Goal: Navigation & Orientation: Find specific page/section

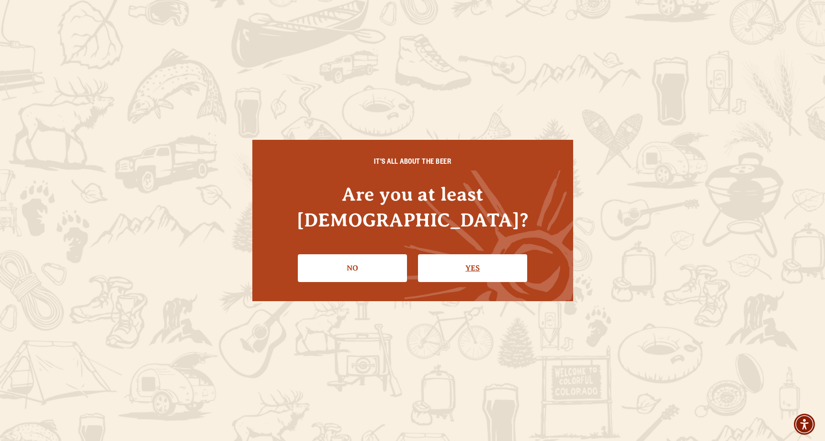
click at [443, 254] on link "Yes" at bounding box center [472, 268] width 109 height 28
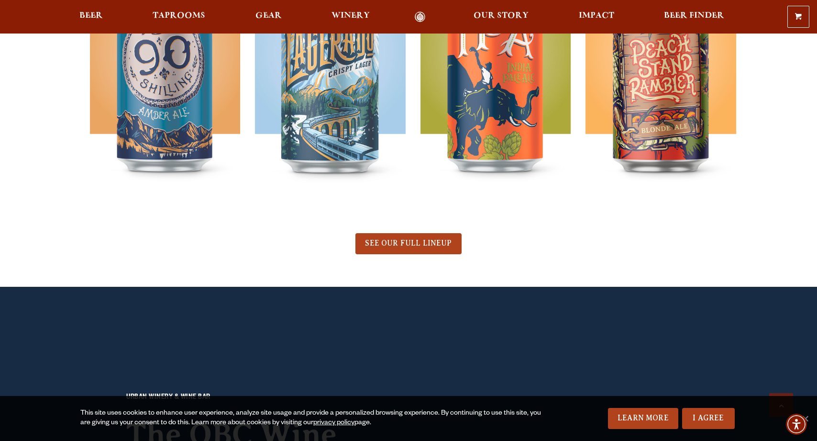
scroll to position [718, 0]
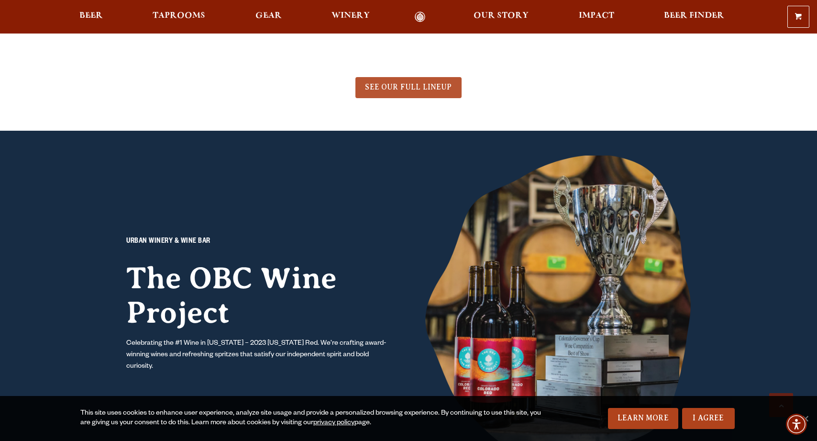
click at [397, 90] on span "SEE OUR FULL LINEUP" at bounding box center [408, 87] width 87 height 9
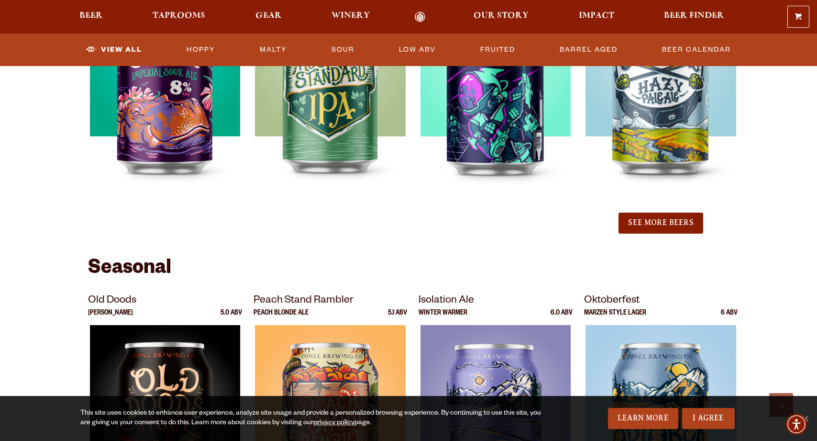
scroll to position [1101, 0]
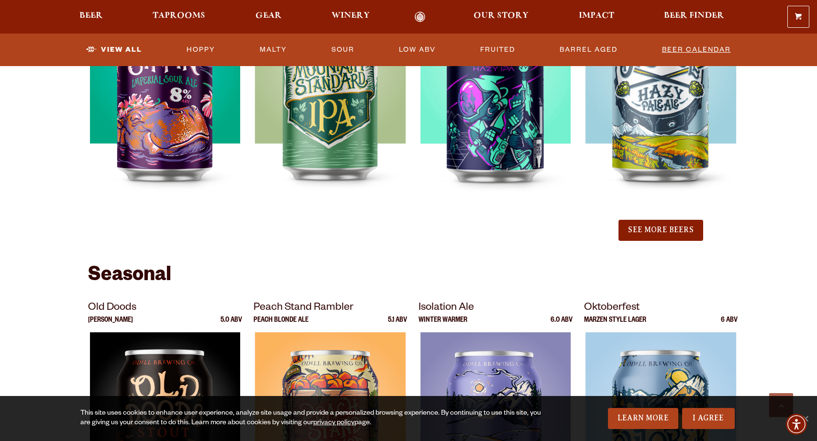
click at [703, 49] on link "Beer Calendar" at bounding box center [696, 50] width 77 height 22
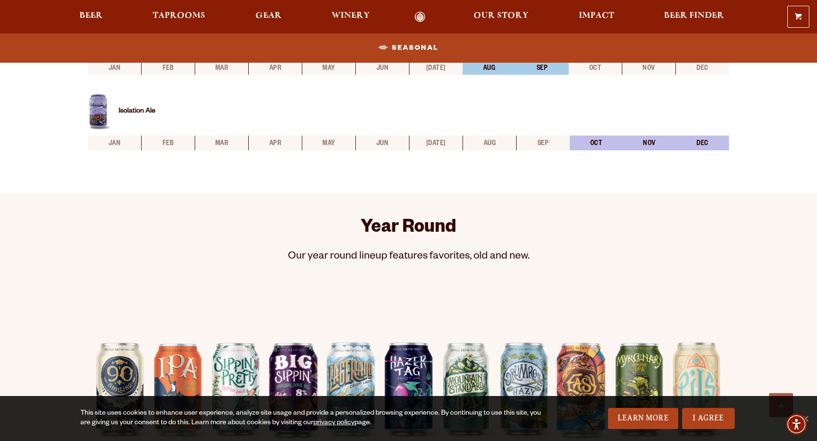
scroll to position [718, 0]
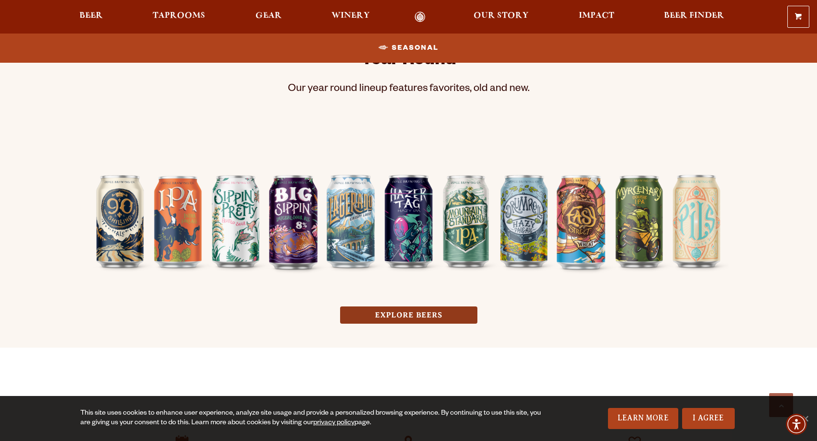
click at [445, 316] on link "EXPLORE BEERS" at bounding box center [408, 315] width 137 height 18
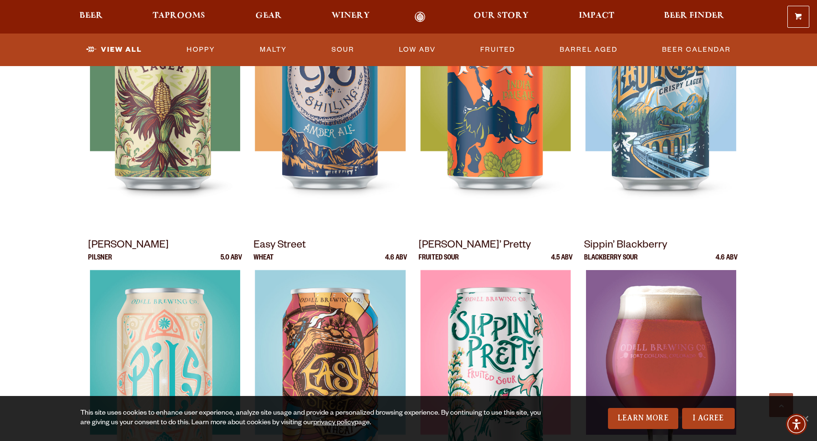
scroll to position [814, 0]
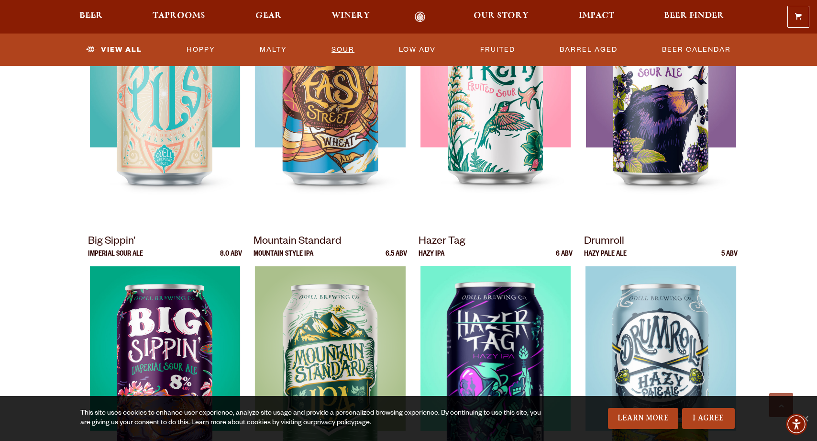
click at [337, 45] on link "Sour" at bounding box center [343, 50] width 31 height 22
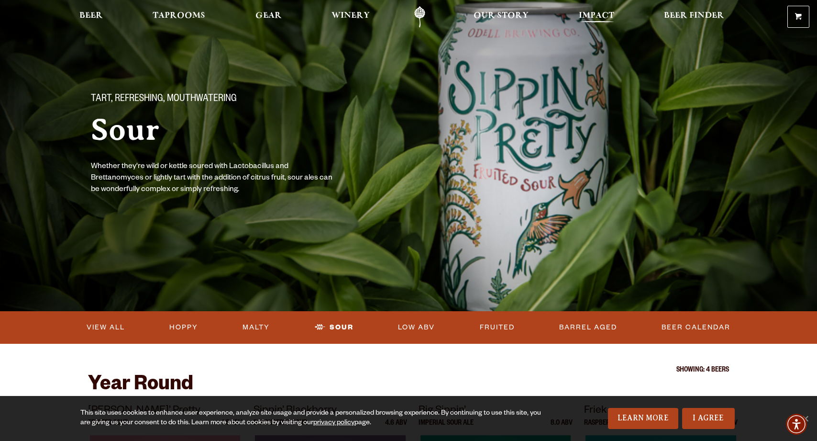
click at [594, 13] on span "Impact" at bounding box center [596, 16] width 35 height 8
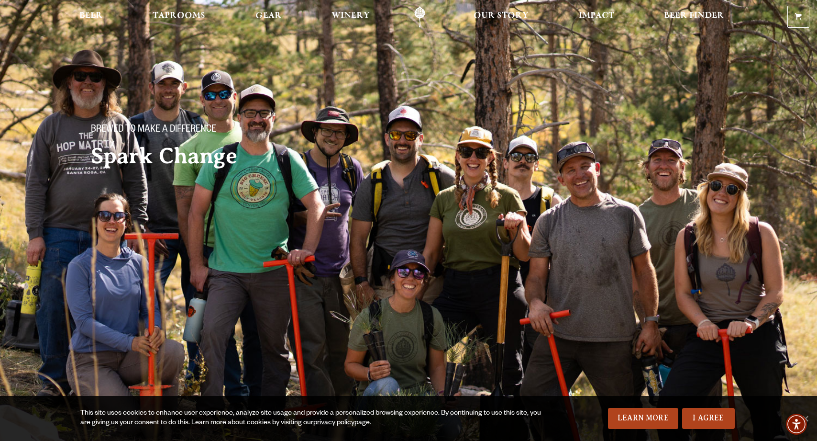
click at [421, 14] on link "Odell Home" at bounding box center [420, 17] width 36 height 22
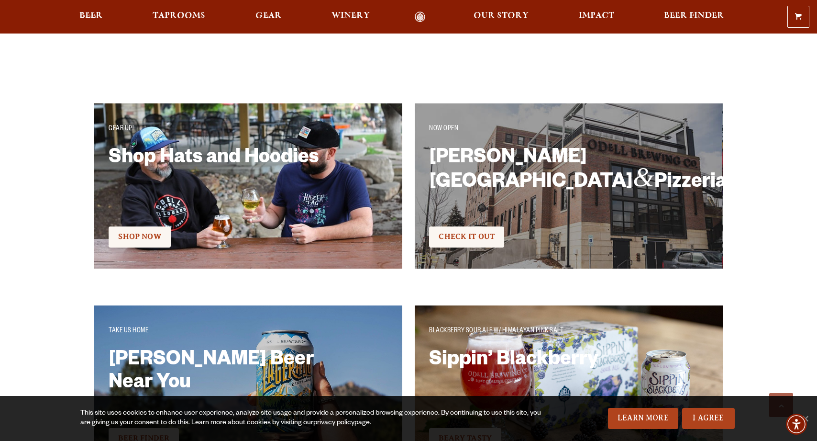
scroll to position [1675, 0]
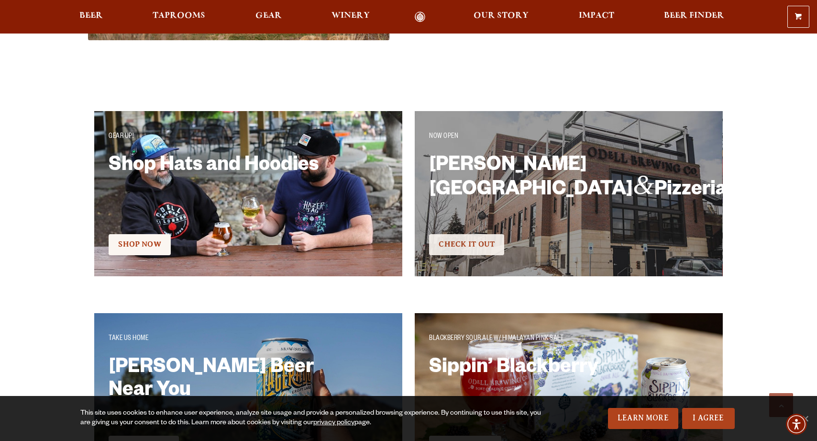
click at [479, 248] on span "Check It Out" at bounding box center [467, 244] width 56 height 9
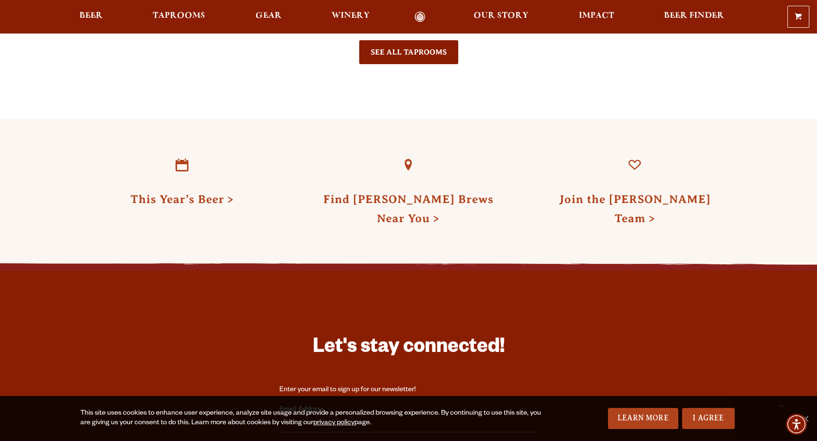
scroll to position [2297, 0]
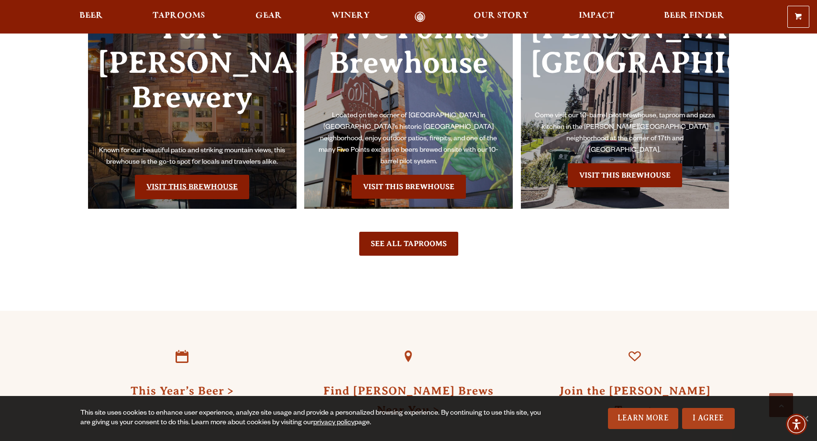
click at [203, 175] on link "Visit this Brewhouse" at bounding box center [192, 187] width 114 height 24
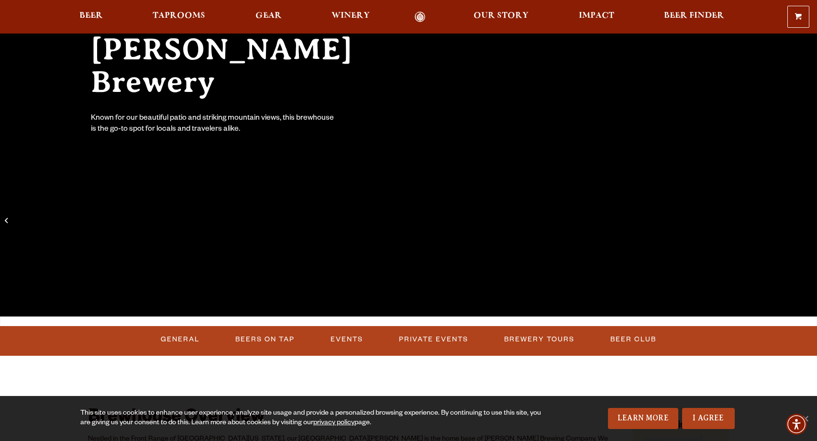
scroll to position [335, 0]
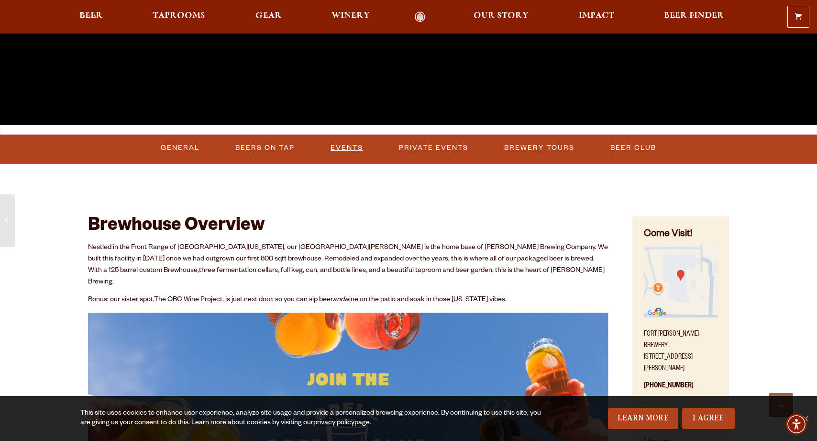
click at [342, 148] on link "Events" at bounding box center [347, 148] width 40 height 22
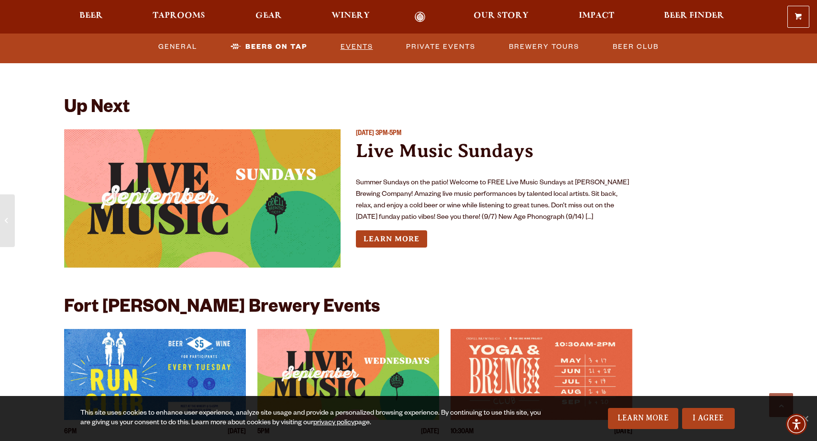
scroll to position [3629, 0]
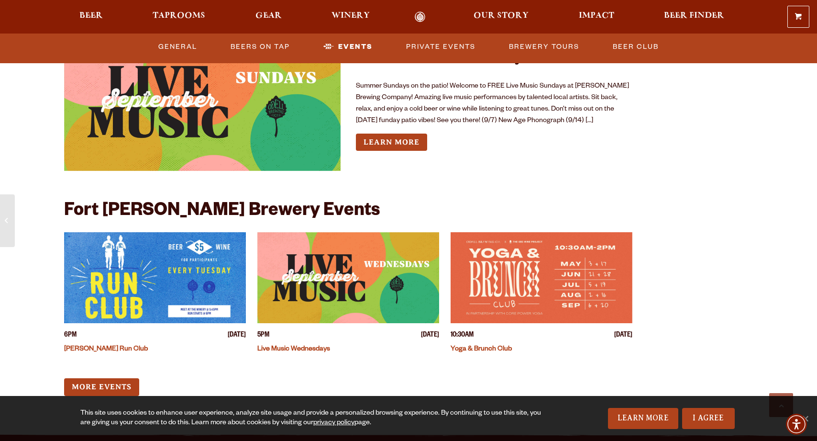
click at [100, 272] on img "View event details" at bounding box center [155, 277] width 182 height 91
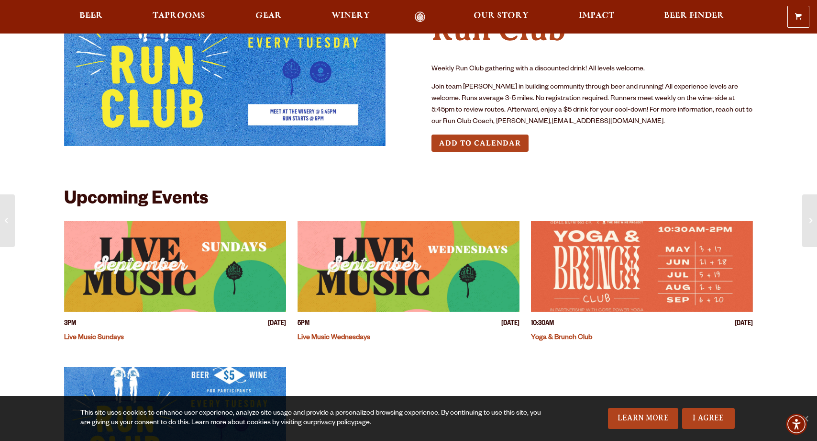
scroll to position [96, 0]
click at [426, 18] on link "Odell Home" at bounding box center [420, 16] width 36 height 11
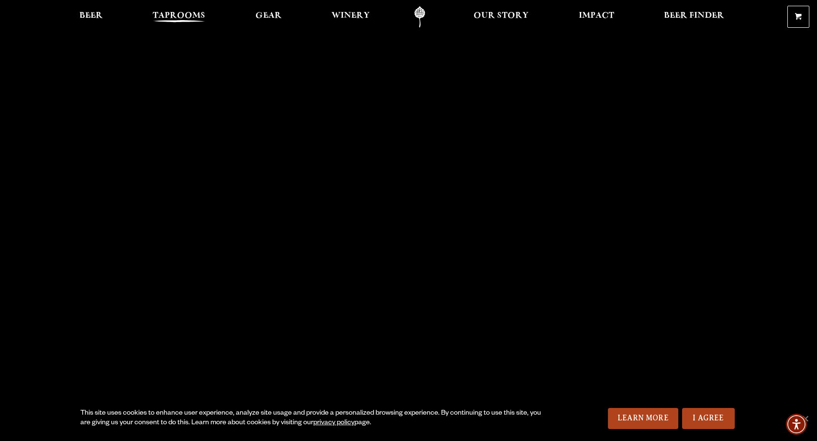
click at [188, 16] on span "Taprooms" at bounding box center [179, 16] width 53 height 8
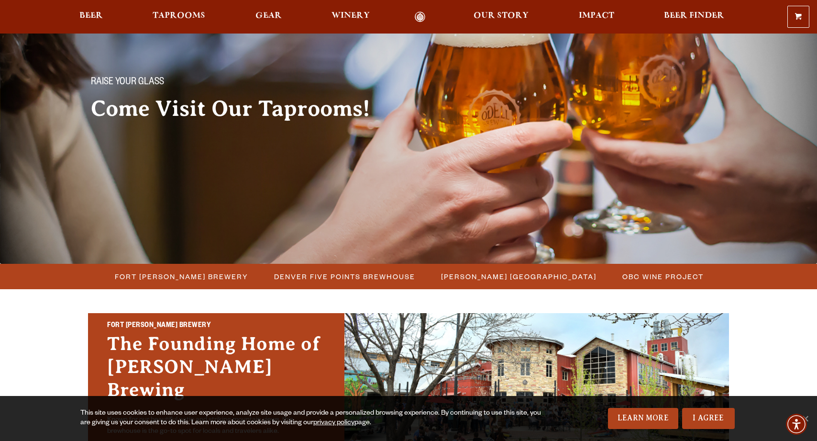
scroll to position [144, 0]
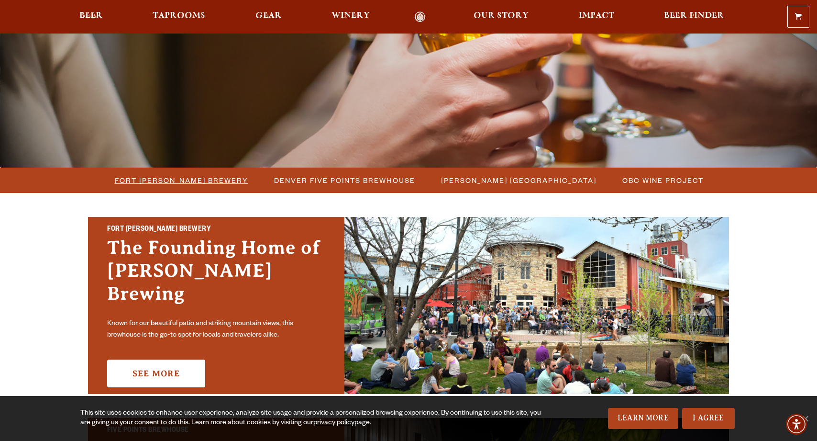
click at [205, 184] on span "Fort [PERSON_NAME] Brewery" at bounding box center [182, 180] width 134 height 14
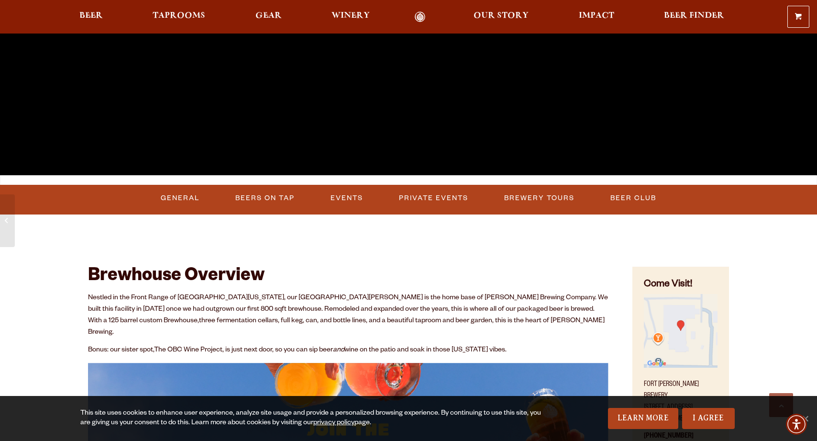
scroll to position [287, 0]
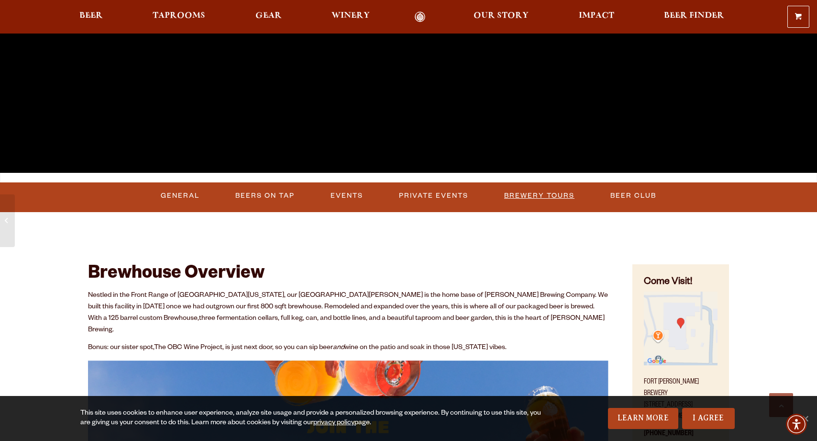
click at [555, 199] on link "Brewery Tours" at bounding box center [540, 196] width 78 height 22
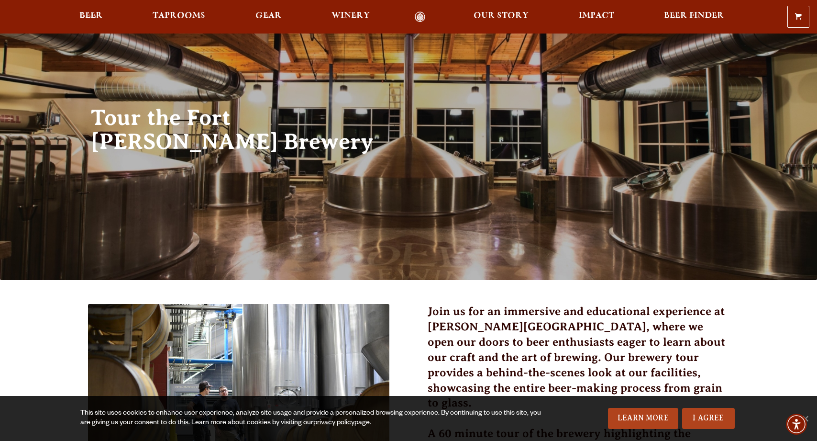
scroll to position [48, 0]
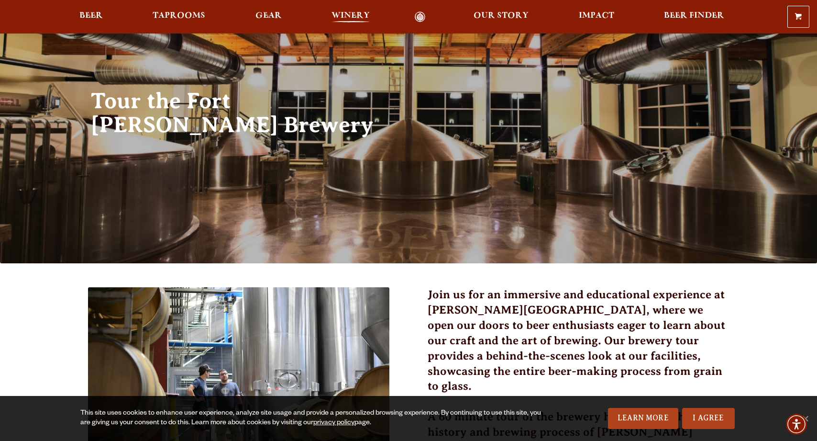
click at [357, 16] on span "Winery" at bounding box center [351, 16] width 38 height 8
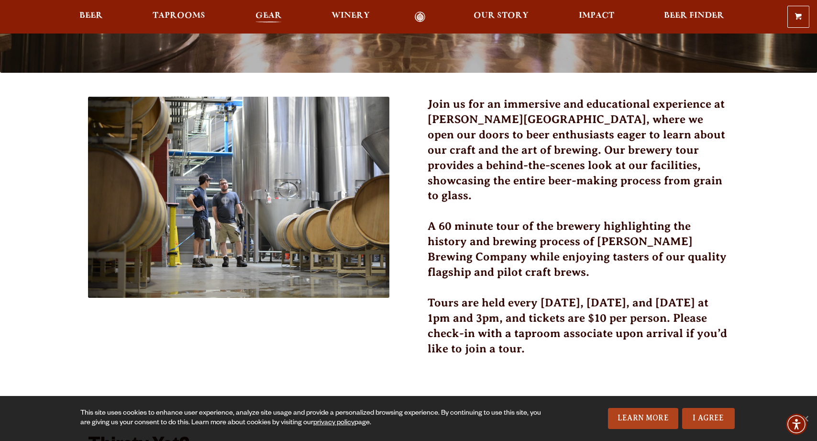
scroll to position [239, 0]
